Goal: Transaction & Acquisition: Purchase product/service

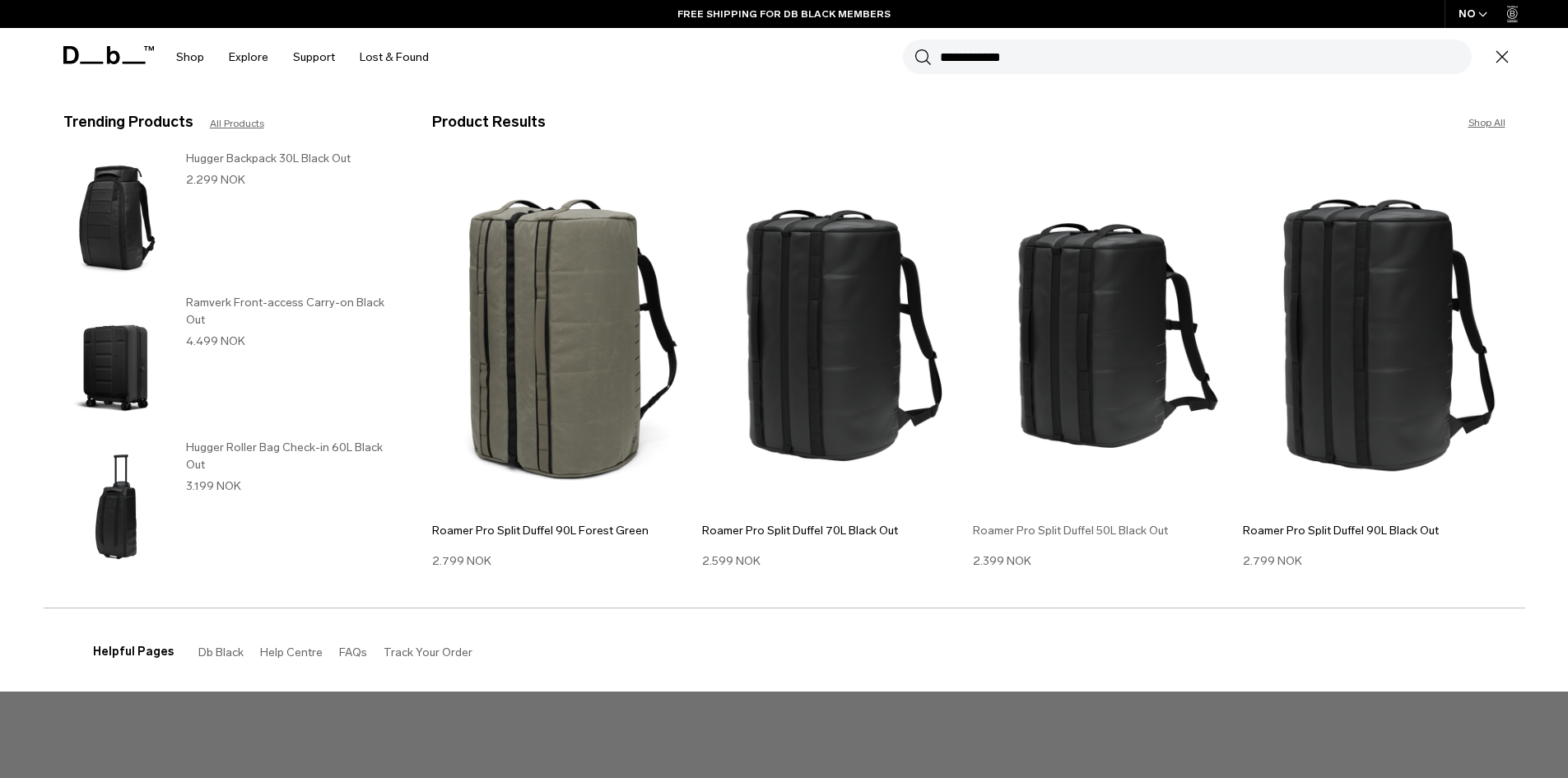
type input "**********"
click at [1151, 385] on img at bounding box center [1105, 335] width 263 height 353
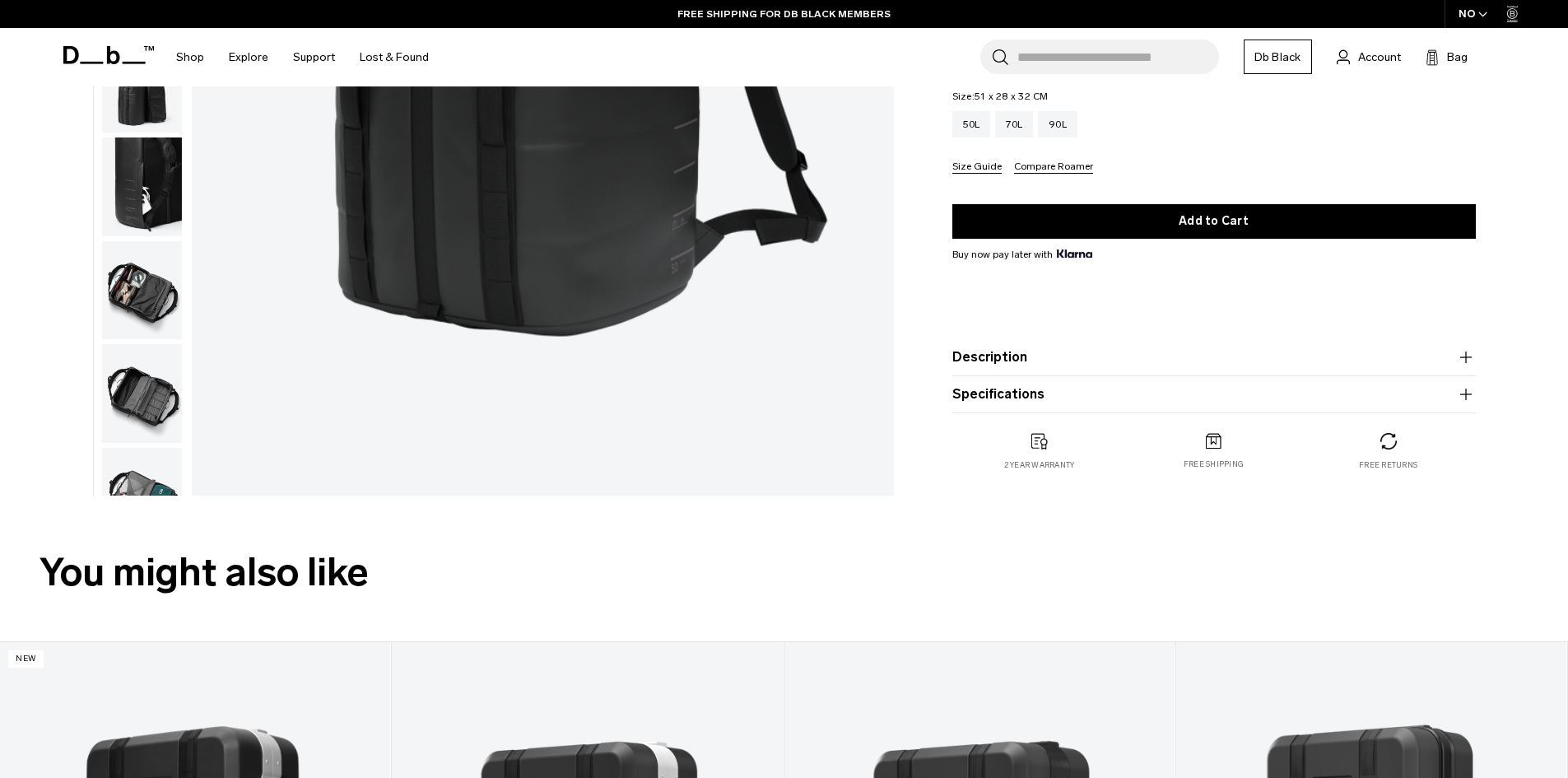
scroll to position [576, 0]
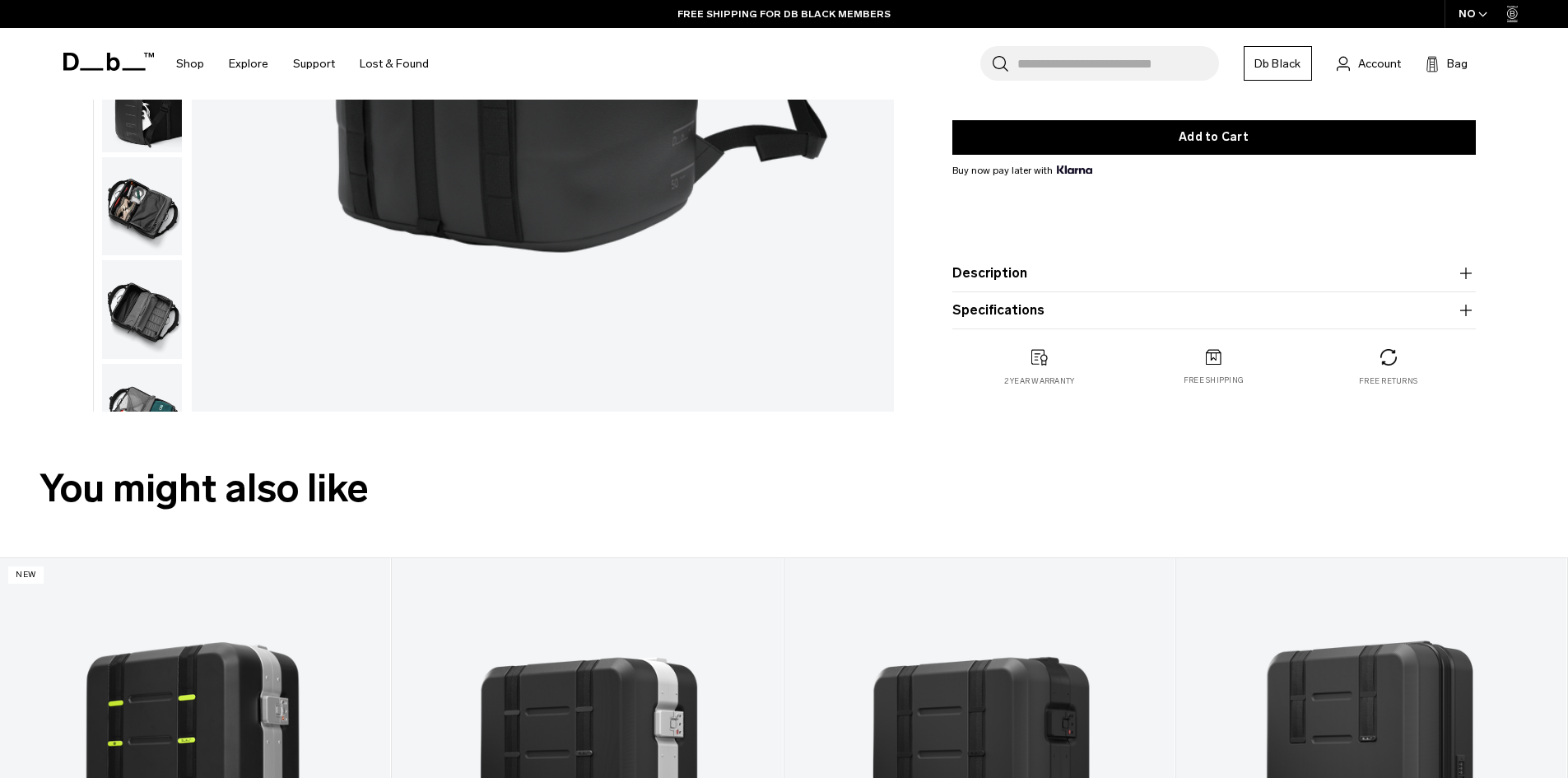
click at [1463, 276] on icon "button" at bounding box center [1466, 273] width 20 height 20
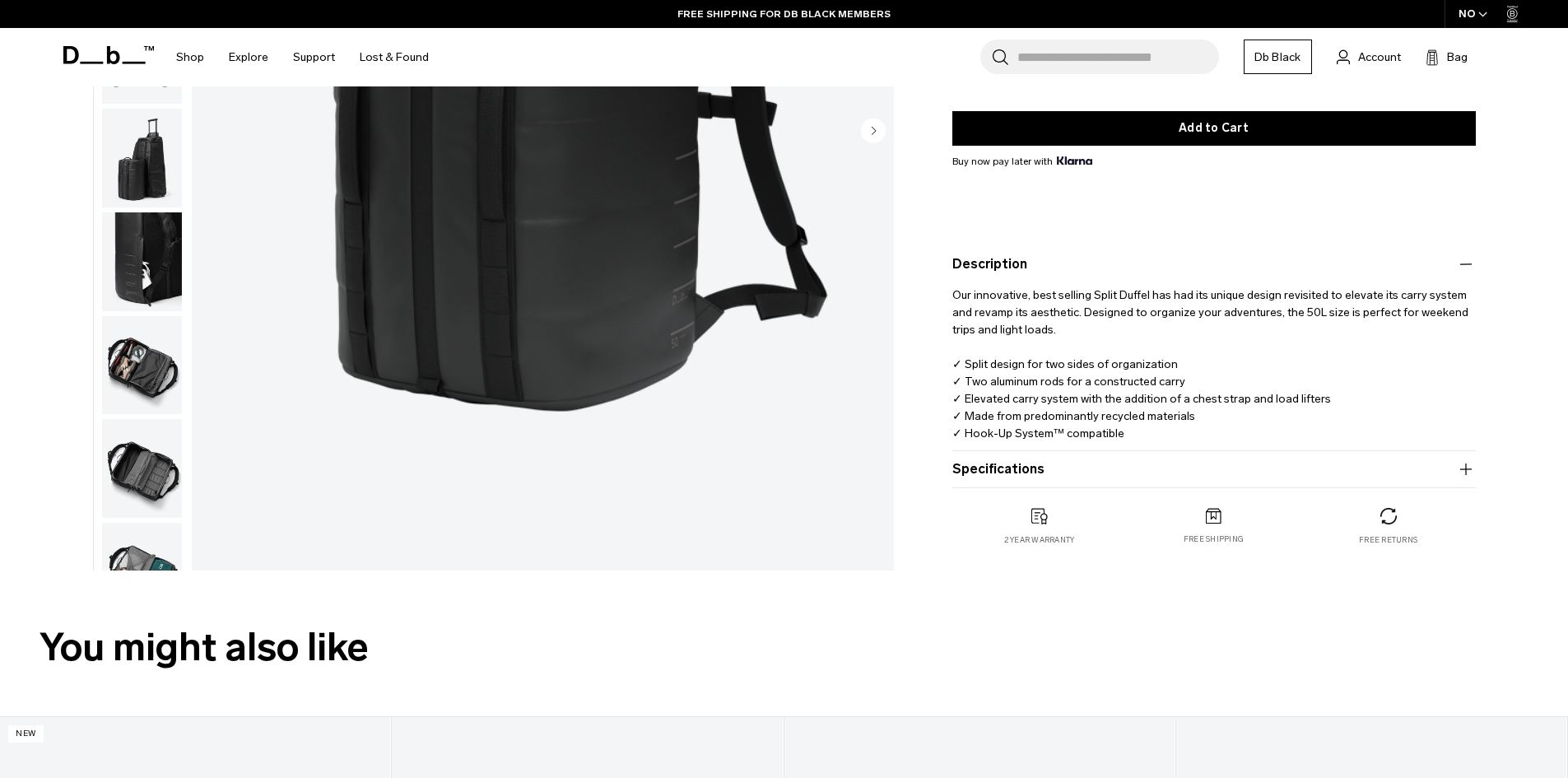
scroll to position [411, 0]
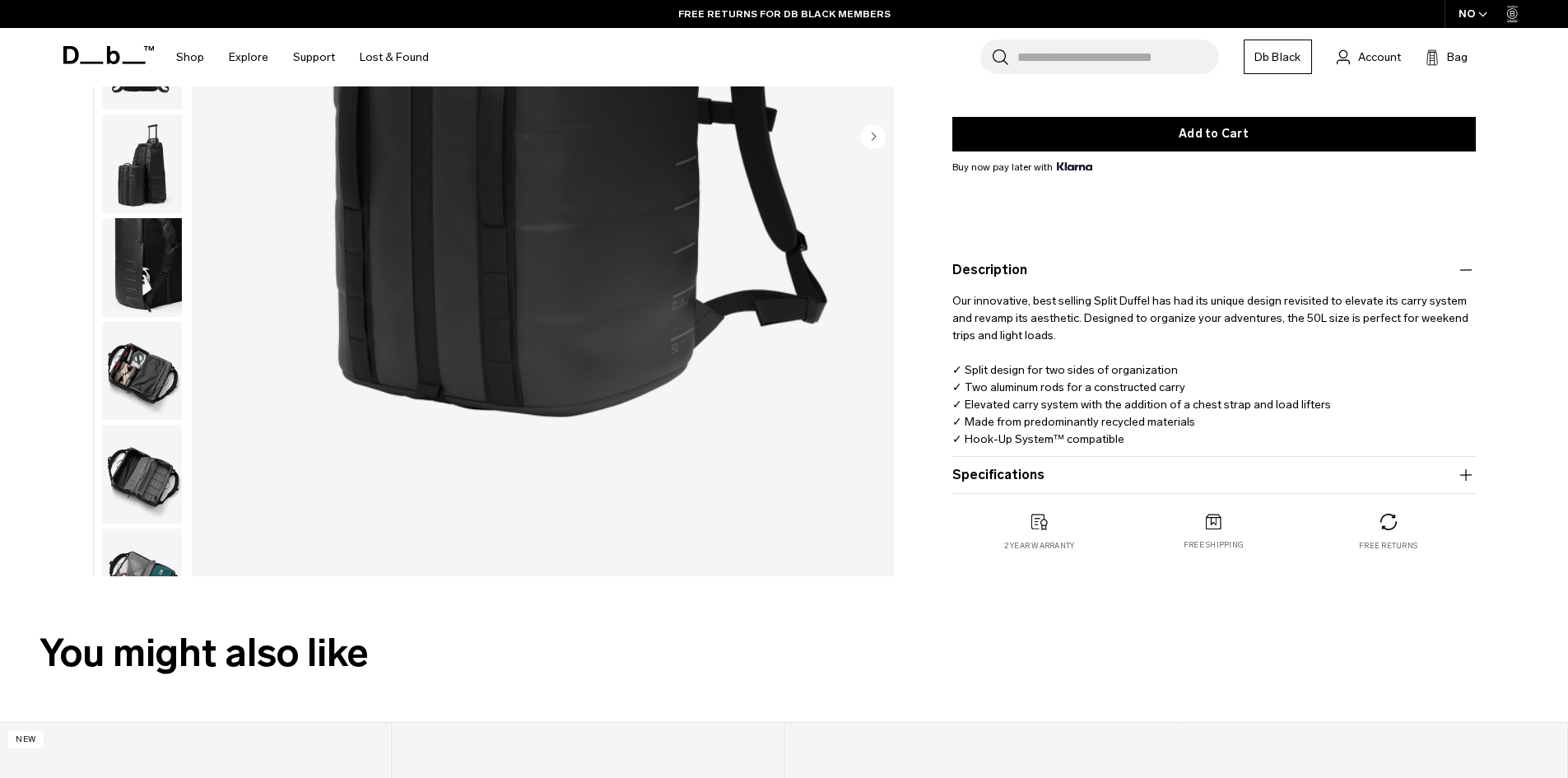
click at [1461, 476] on icon "button" at bounding box center [1466, 474] width 20 height 20
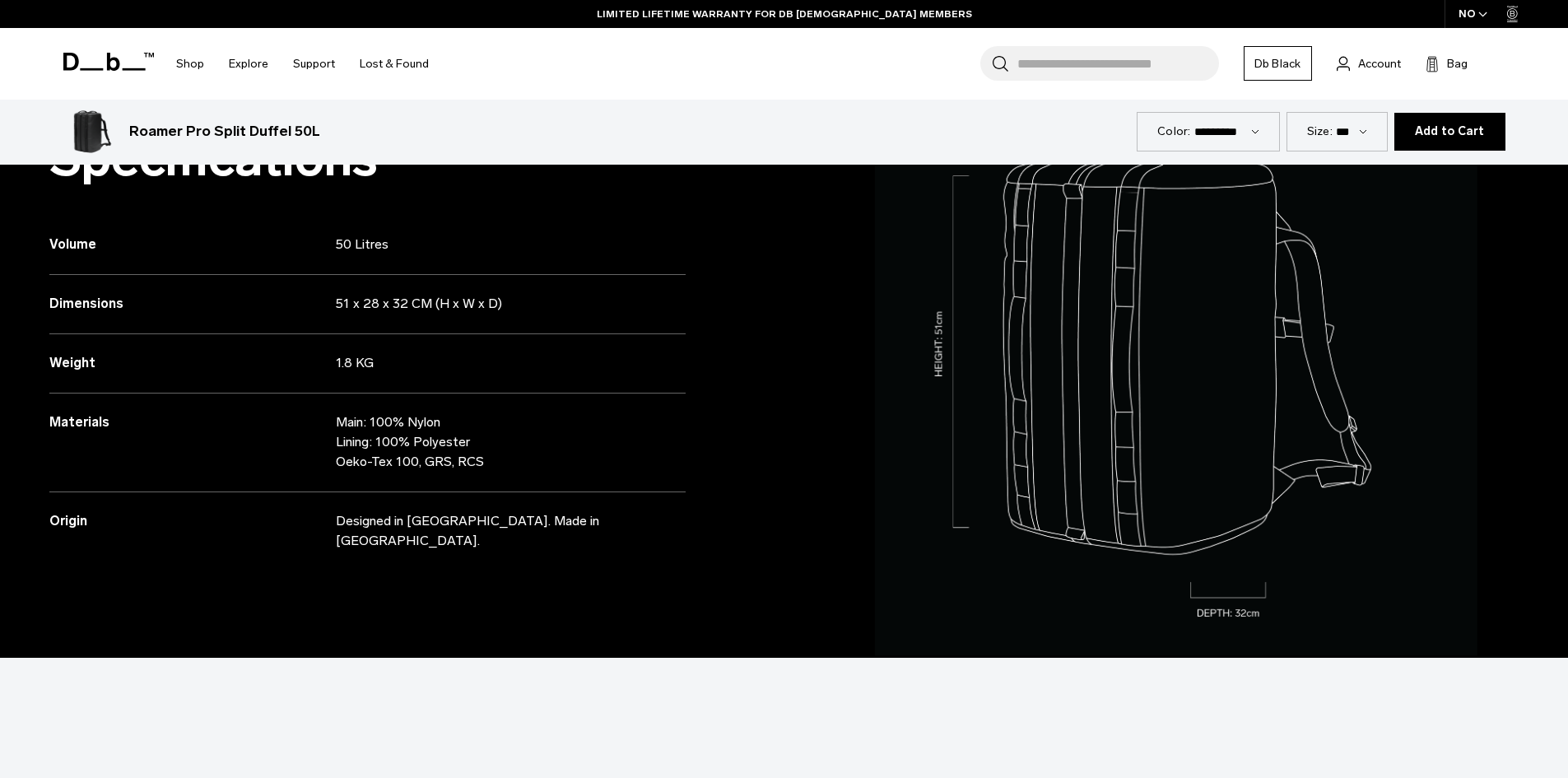
scroll to position [1564, 0]
